Goal: Information Seeking & Learning: Learn about a topic

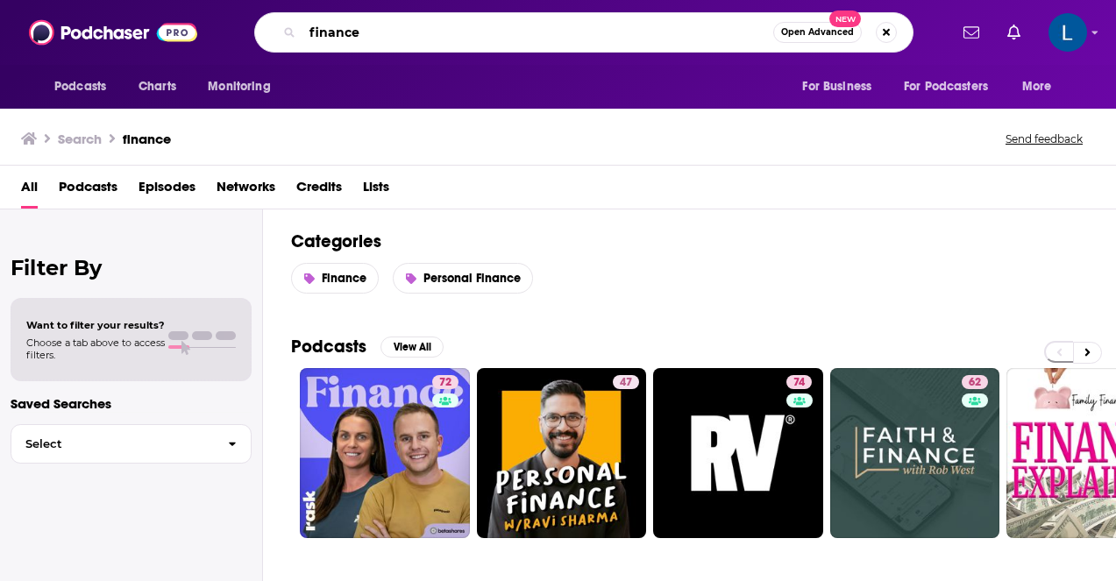
drag, startPoint x: 372, startPoint y: 32, endPoint x: 247, endPoint y: 34, distance: 124.5
click at [247, 34] on div "finance Open Advanced New" at bounding box center [583, 32] width 727 height 40
type input "rich and regular"
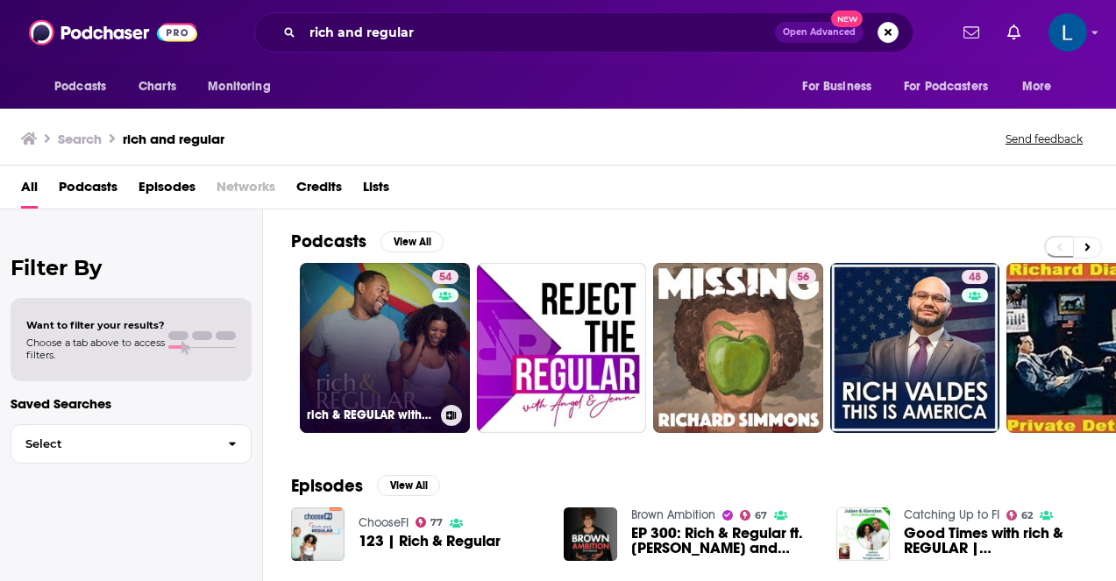
click at [348, 316] on link "54 rich & REGULAR with [PERSON_NAME] and [PERSON_NAME]" at bounding box center [385, 348] width 170 height 170
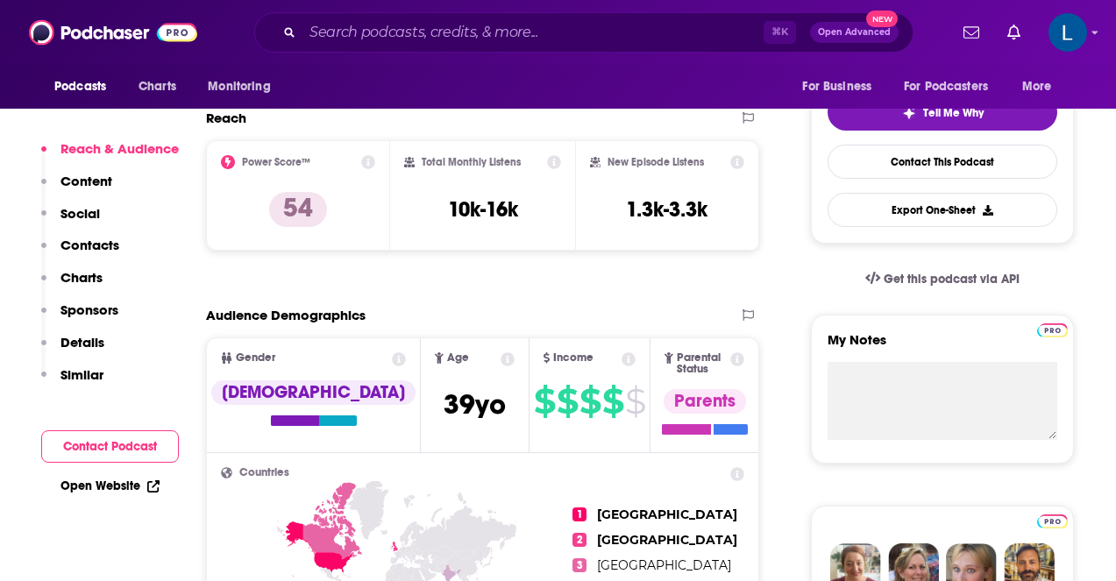
scroll to position [380, 0]
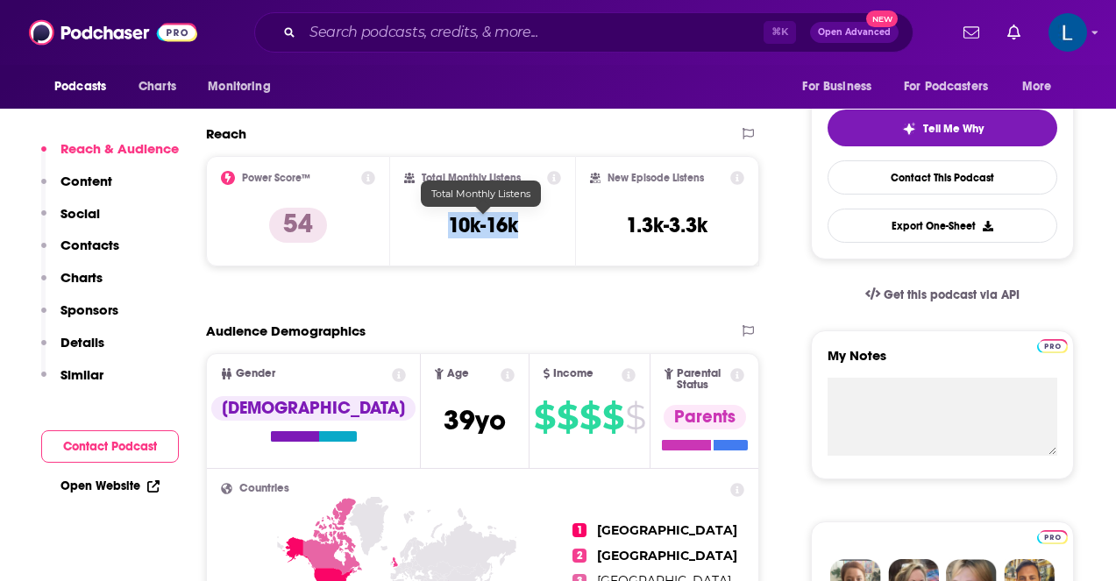
drag, startPoint x: 535, startPoint y: 229, endPoint x: 446, endPoint y: 229, distance: 88.5
click at [446, 229] on div "Total Monthly Listens 10k-16k" at bounding box center [482, 211] width 156 height 81
copy h3 "10k-16k"
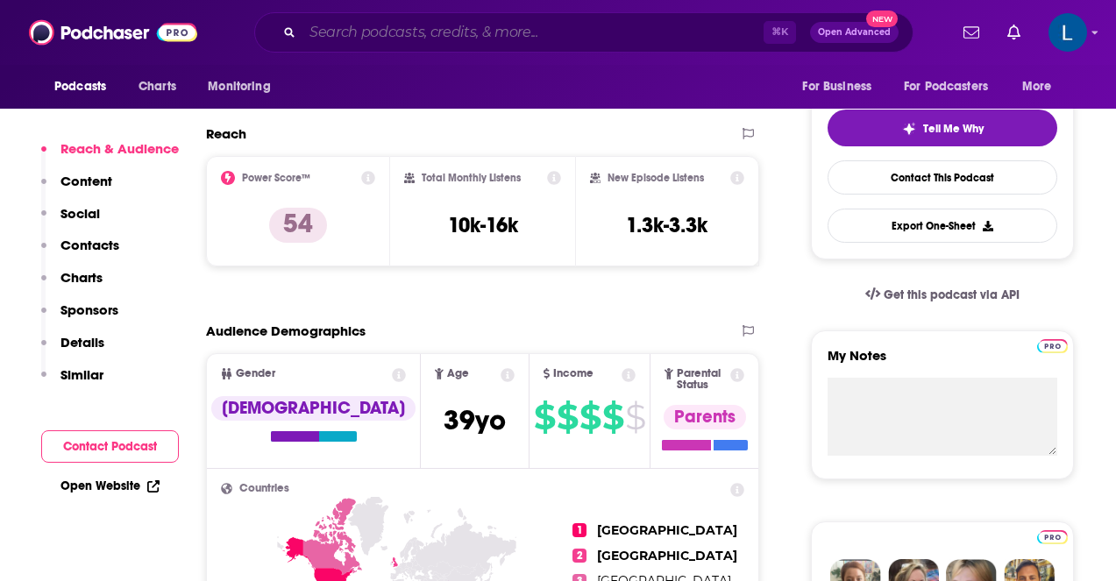
click at [425, 43] on input "Search podcasts, credits, & more..." at bounding box center [532, 32] width 461 height 28
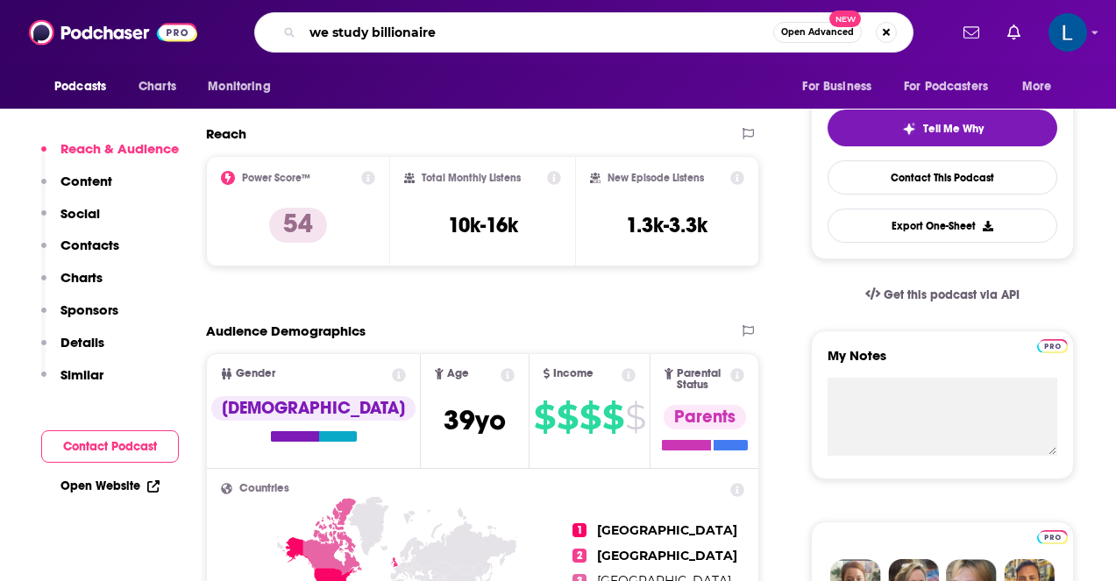
type input "we study billionaires"
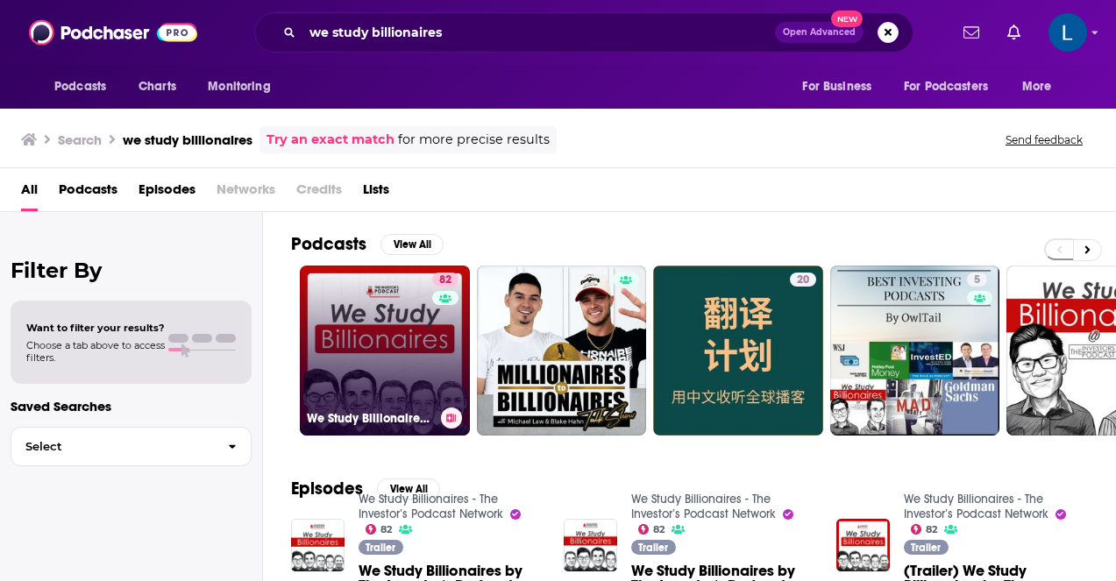
click at [391, 338] on link "82 We Study Billionaires - The Investor’s Podcast Network" at bounding box center [385, 351] width 170 height 170
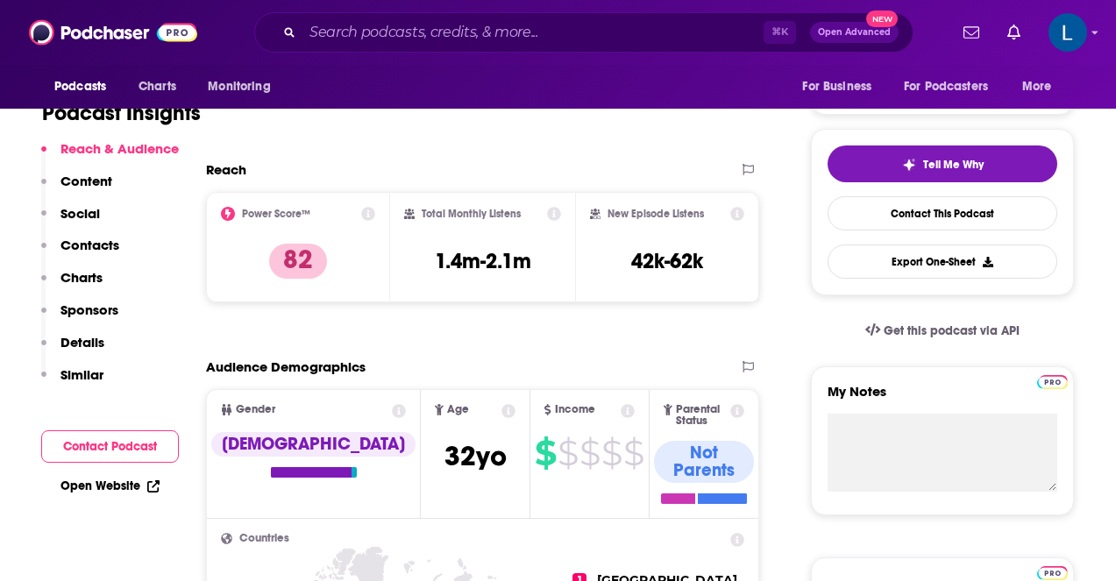
scroll to position [301, 0]
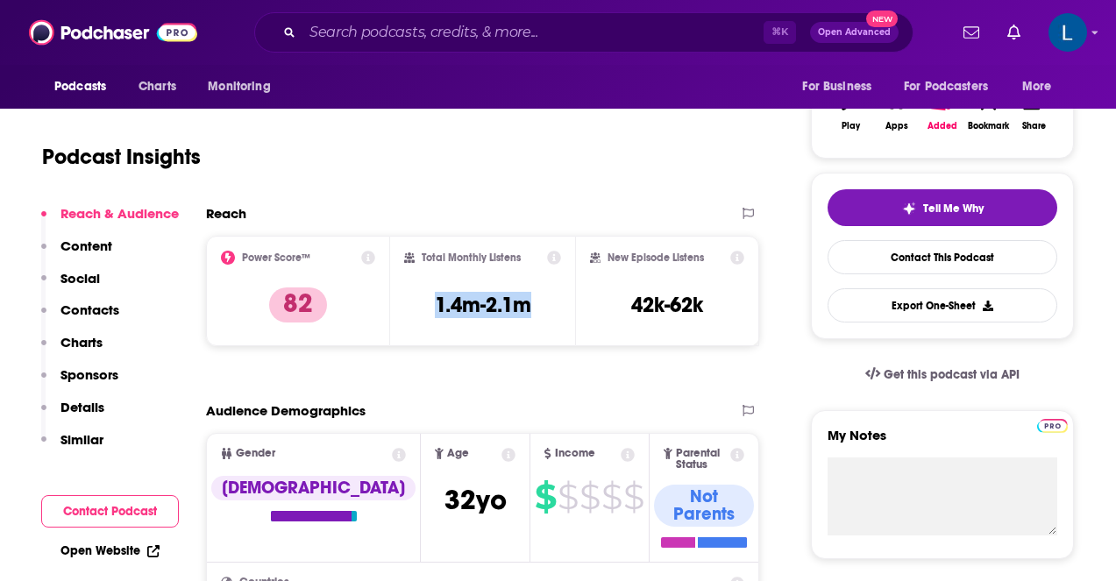
drag, startPoint x: 545, startPoint y: 301, endPoint x: 430, endPoint y: 304, distance: 114.8
click at [430, 304] on div "Total Monthly Listens 1.4m-2.1m" at bounding box center [482, 291] width 156 height 81
copy h3 "1.4m-2.1m"
